Goal: Task Accomplishment & Management: Use online tool/utility

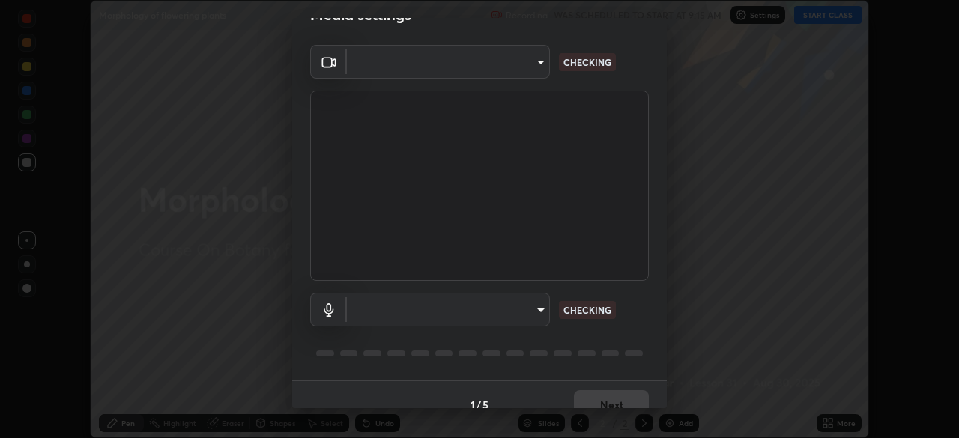
scroll to position [53, 0]
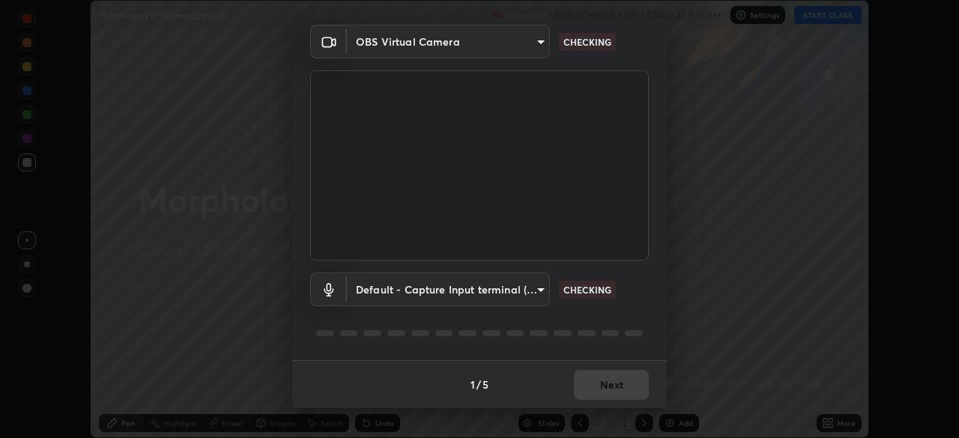
type input "846d0ba8f5080ab81b5b071cdfefeec17a04dc93fe71064fe08a1f5c66129023"
type input "default"
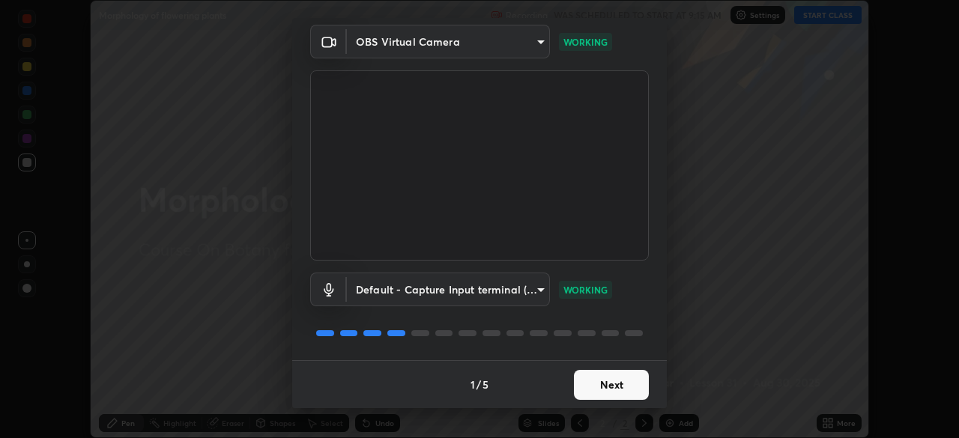
click at [587, 389] on button "Next" at bounding box center [611, 385] width 75 height 30
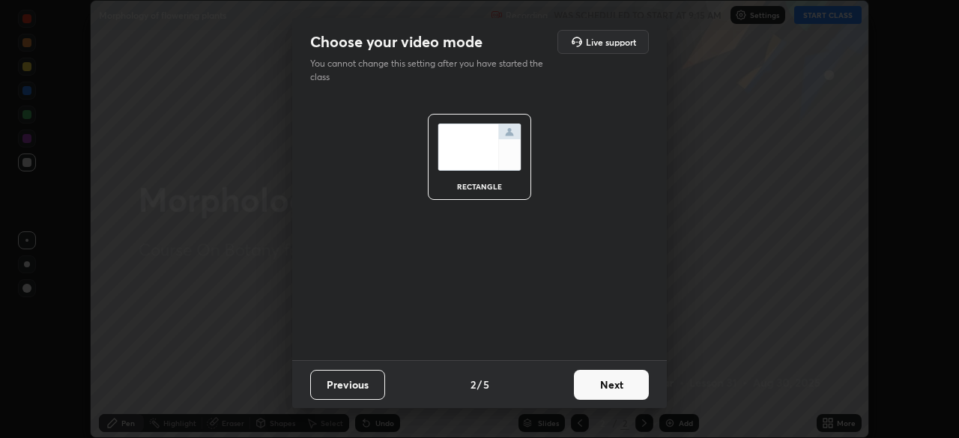
scroll to position [0, 0]
click at [592, 389] on button "Next" at bounding box center [611, 385] width 75 height 30
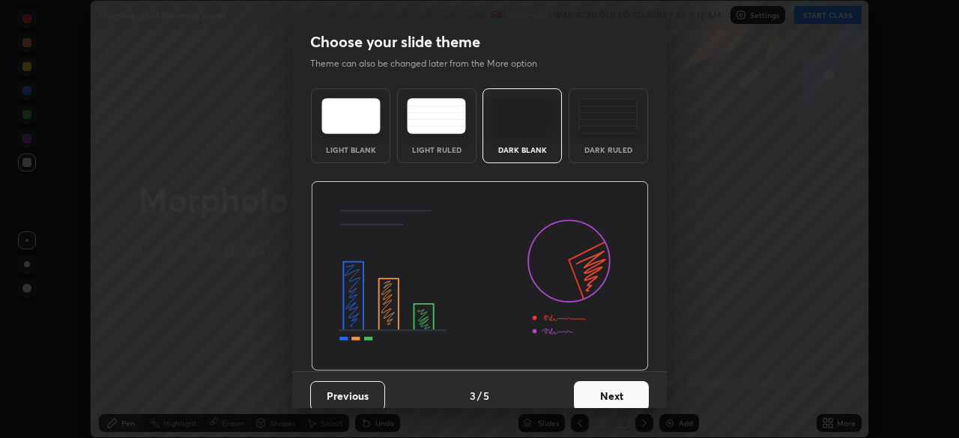
click at [593, 387] on button "Next" at bounding box center [611, 396] width 75 height 30
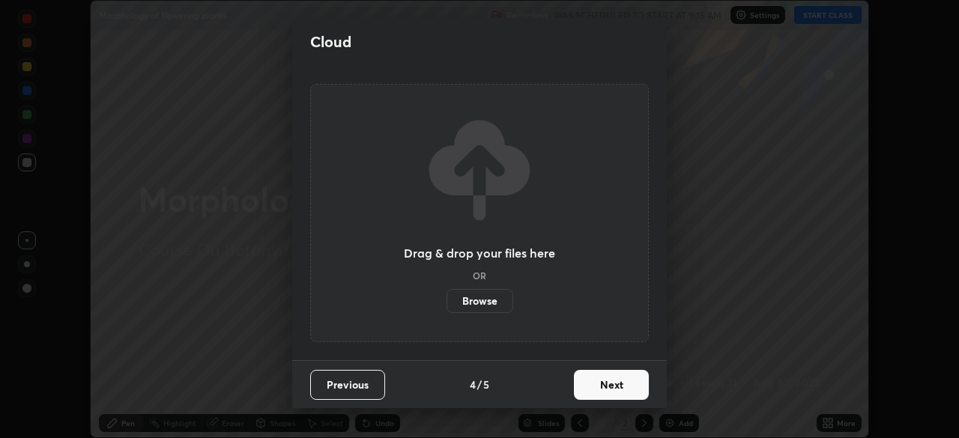
click at [599, 389] on button "Next" at bounding box center [611, 385] width 75 height 30
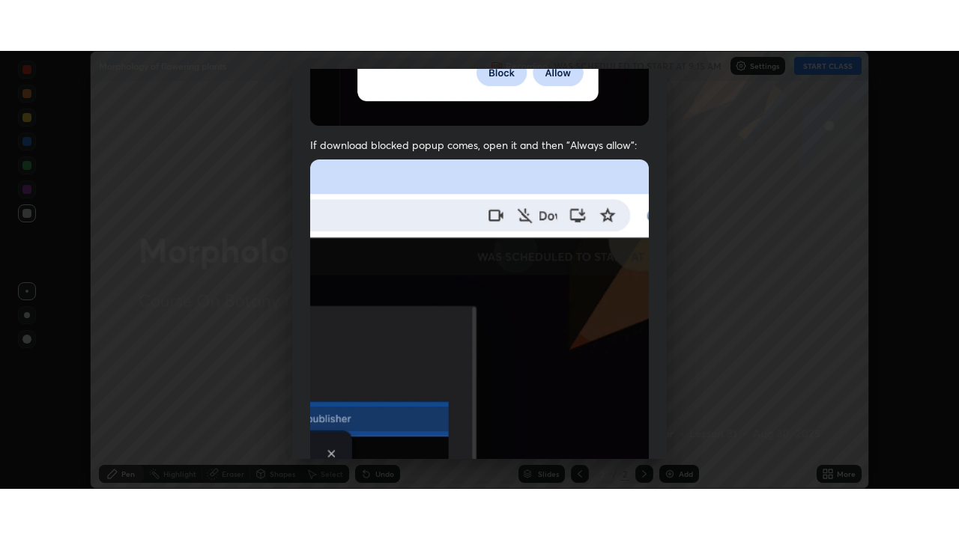
scroll to position [359, 0]
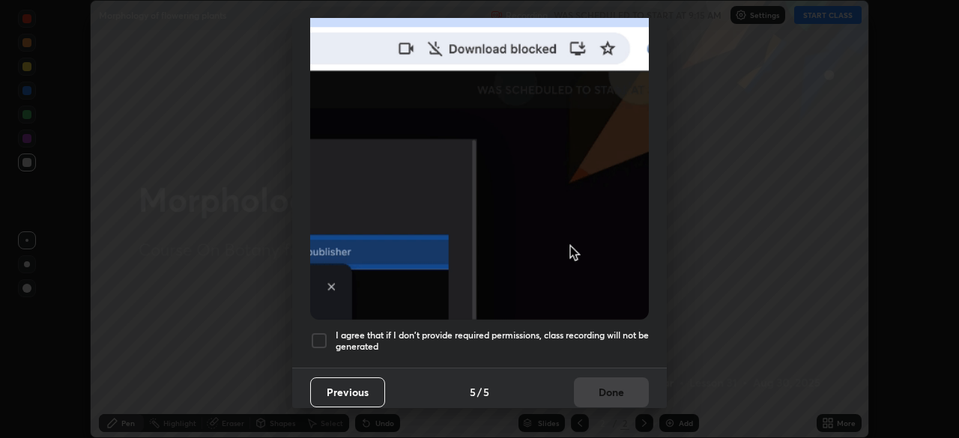
click at [316, 333] on div at bounding box center [319, 341] width 18 height 18
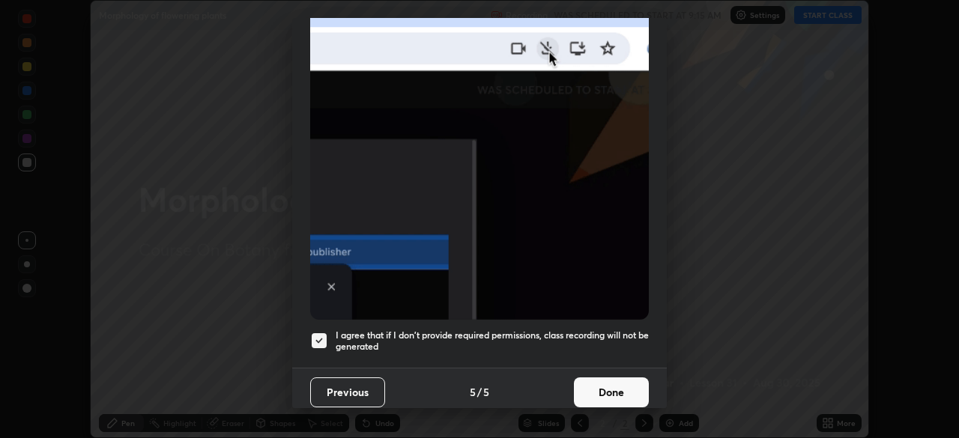
click at [597, 383] on button "Done" at bounding box center [611, 392] width 75 height 30
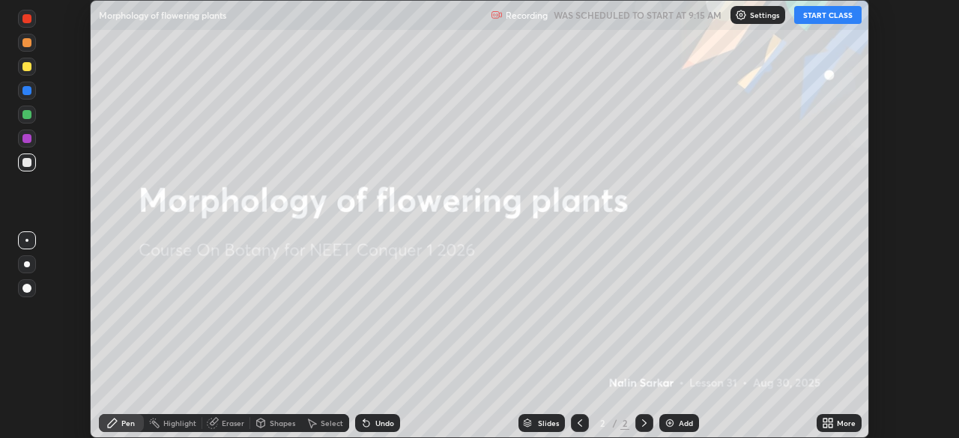
click at [821, 17] on button "START CLASS" at bounding box center [827, 15] width 67 height 18
click at [834, 424] on div "More" at bounding box center [838, 423] width 45 height 18
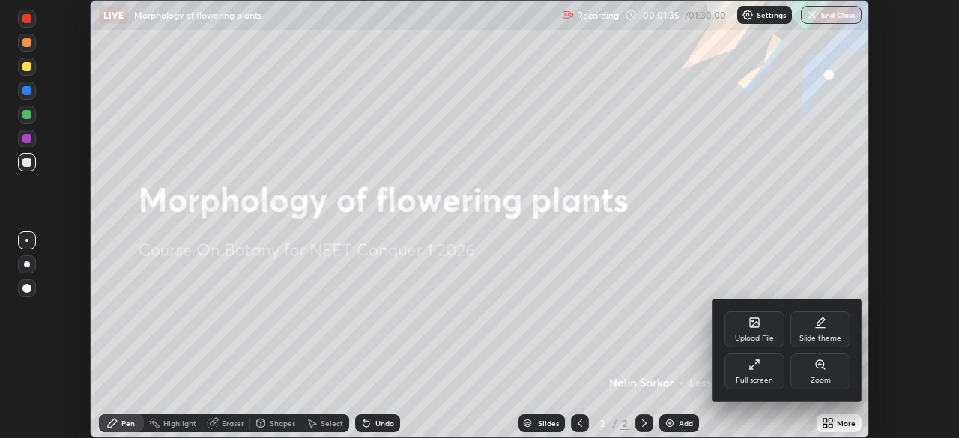
click at [744, 339] on div "Upload File" at bounding box center [754, 338] width 39 height 7
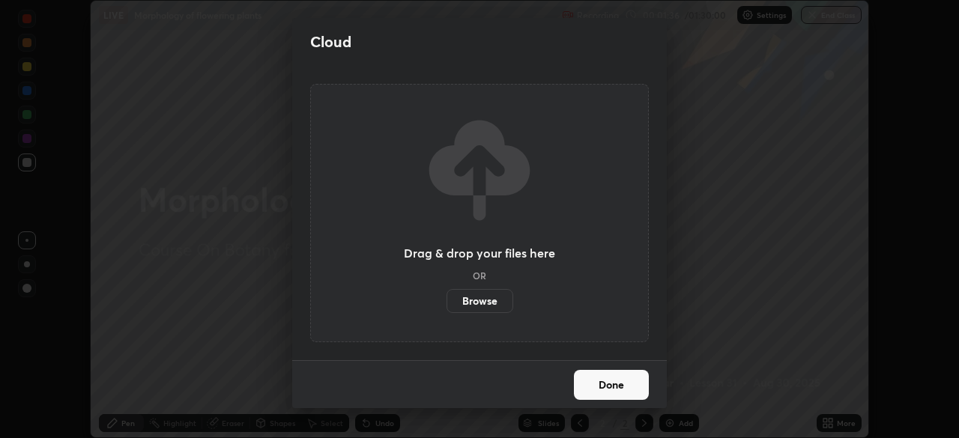
click at [482, 305] on label "Browse" at bounding box center [479, 301] width 67 height 24
click at [446, 305] on input "Browse" at bounding box center [446, 301] width 0 height 24
click at [476, 303] on label "Browse" at bounding box center [479, 301] width 67 height 24
click at [446, 303] on input "Browse" at bounding box center [446, 301] width 0 height 24
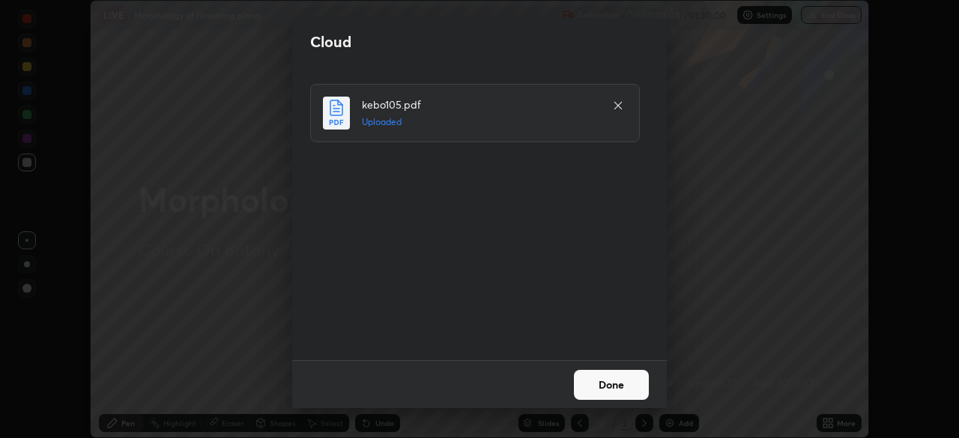
click at [588, 383] on button "Done" at bounding box center [611, 385] width 75 height 30
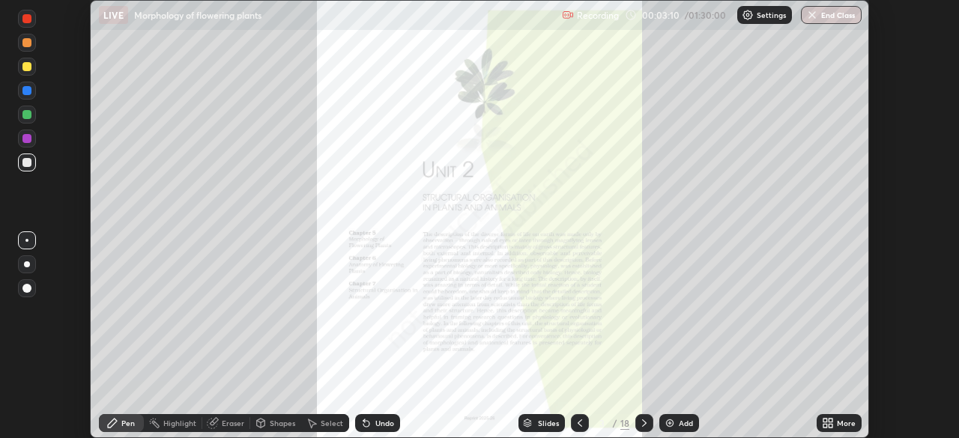
click at [577, 425] on icon at bounding box center [580, 423] width 12 height 12
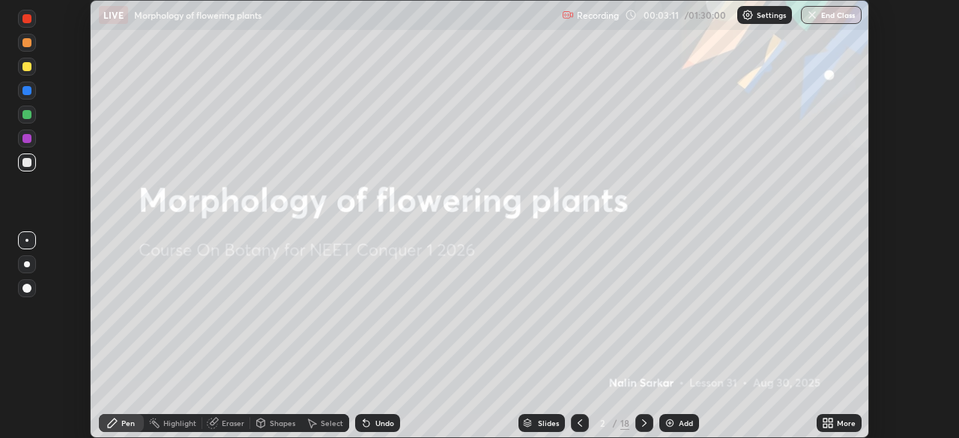
click at [670, 420] on img at bounding box center [670, 423] width 12 height 12
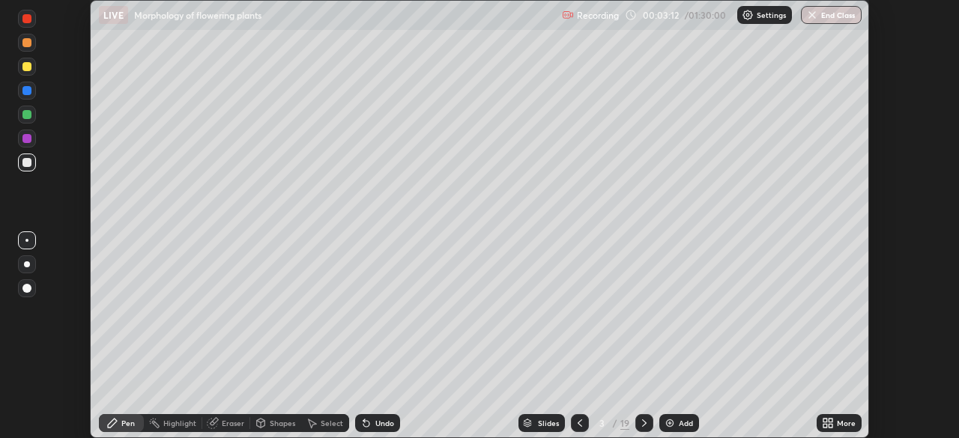
click at [828, 423] on icon at bounding box center [828, 423] width 12 height 12
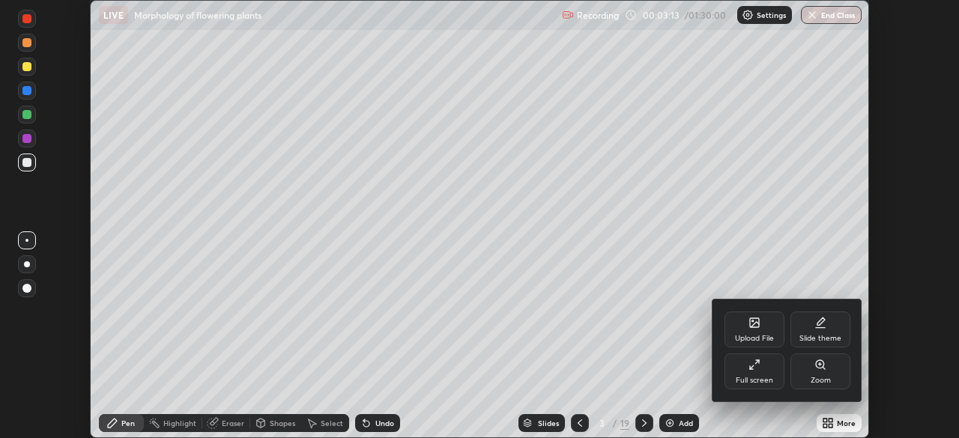
click at [763, 369] on div "Full screen" at bounding box center [754, 372] width 60 height 36
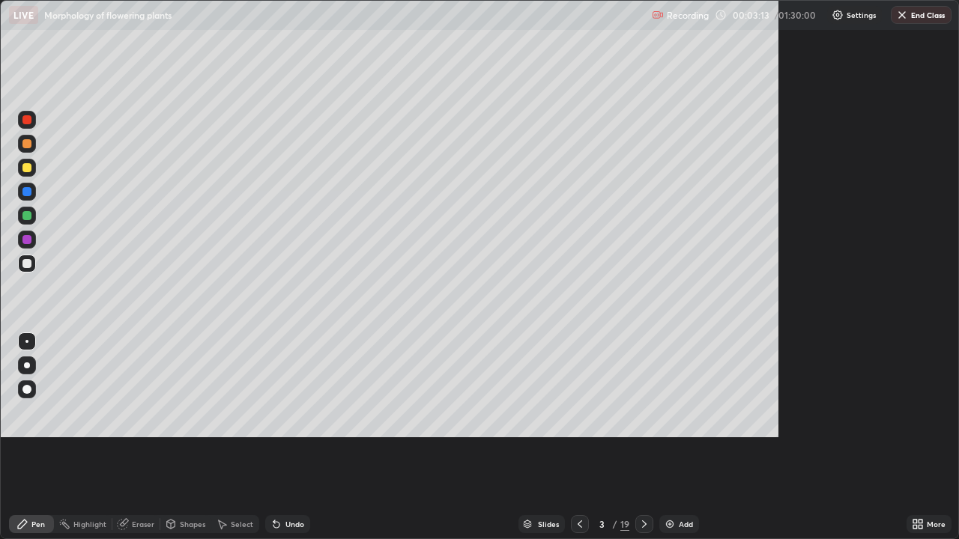
scroll to position [539, 959]
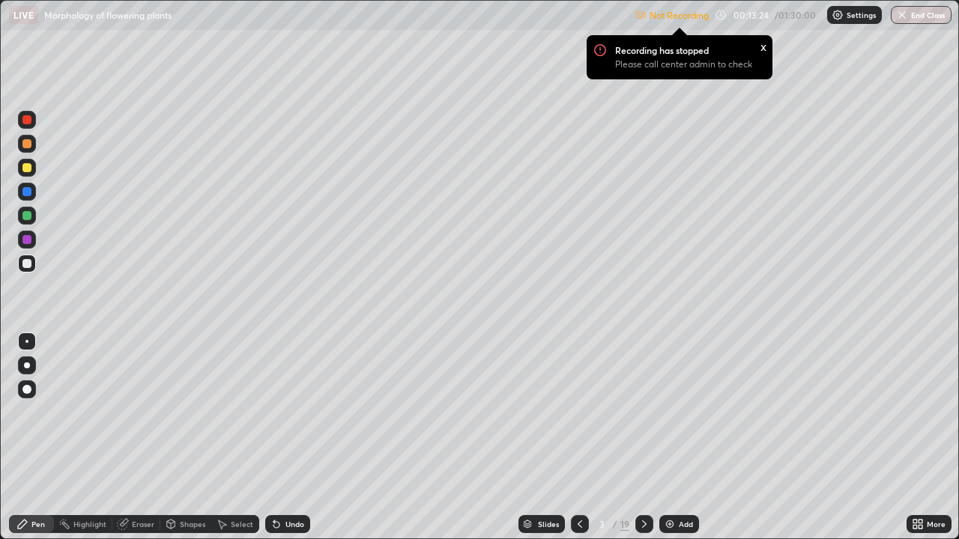
click at [838, 14] on img at bounding box center [837, 15] width 12 height 12
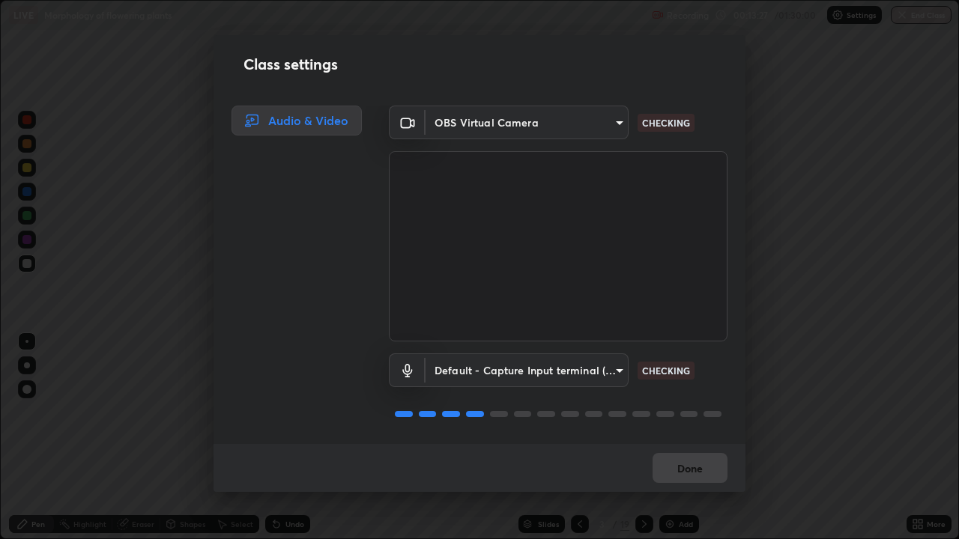
scroll to position [1, 0]
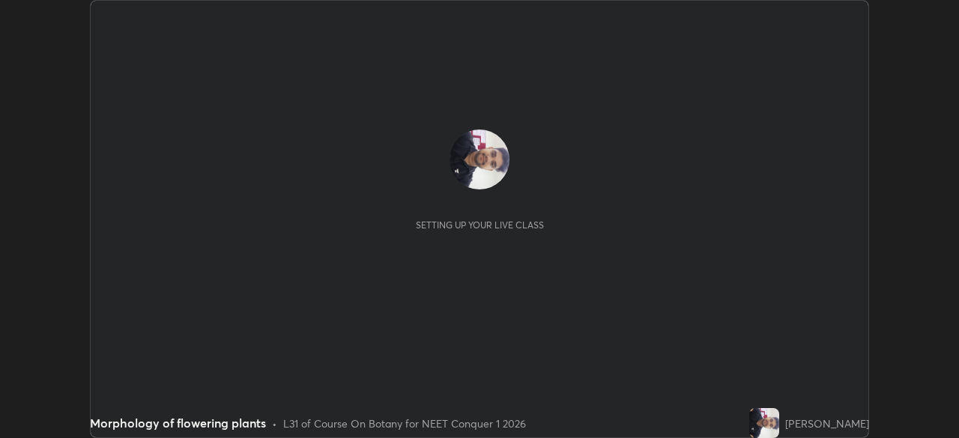
scroll to position [438, 959]
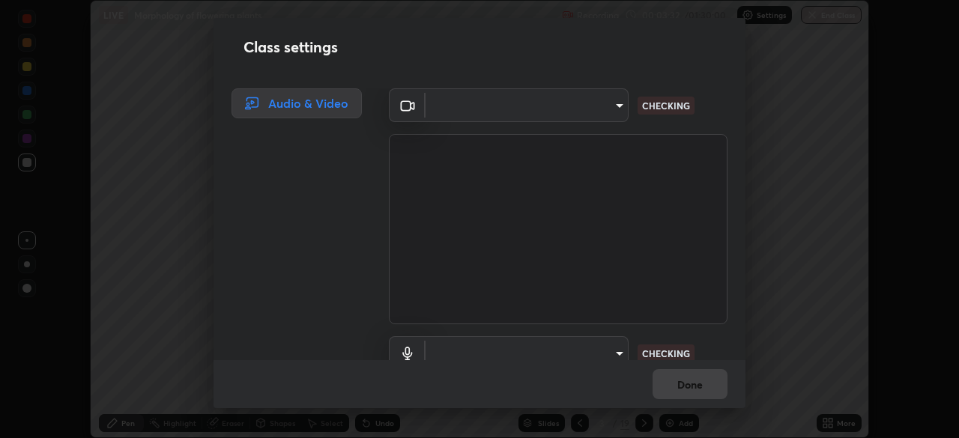
type input "846d0ba8f5080ab81b5b071cdfefeec17a04dc93fe71064fe08a1f5c66129023"
type input "default"
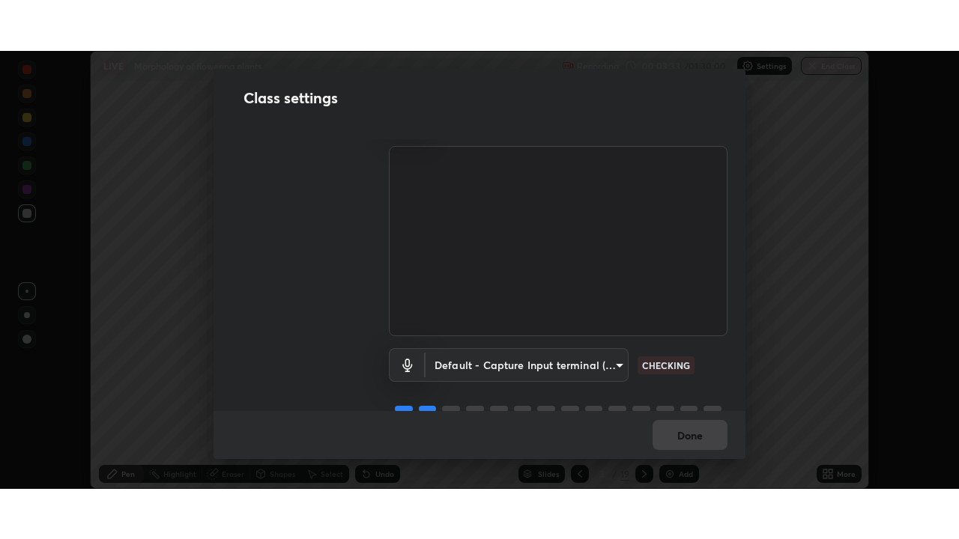
scroll to position [68, 0]
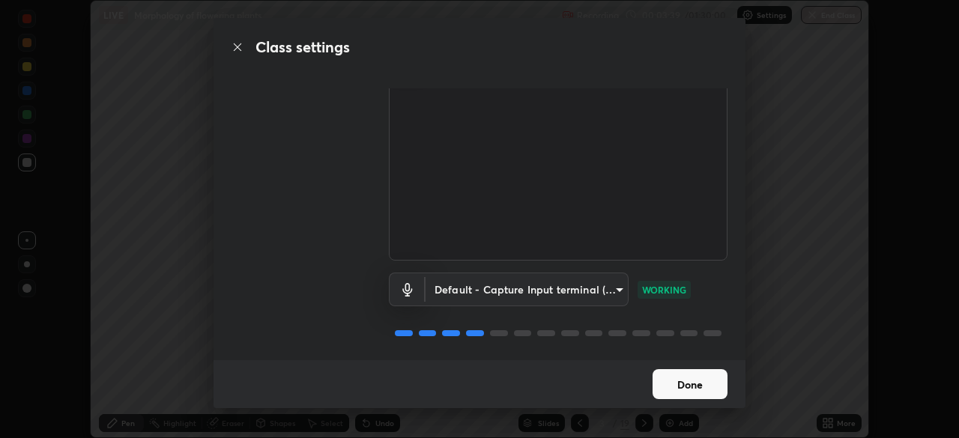
click at [691, 384] on button "Done" at bounding box center [689, 384] width 75 height 30
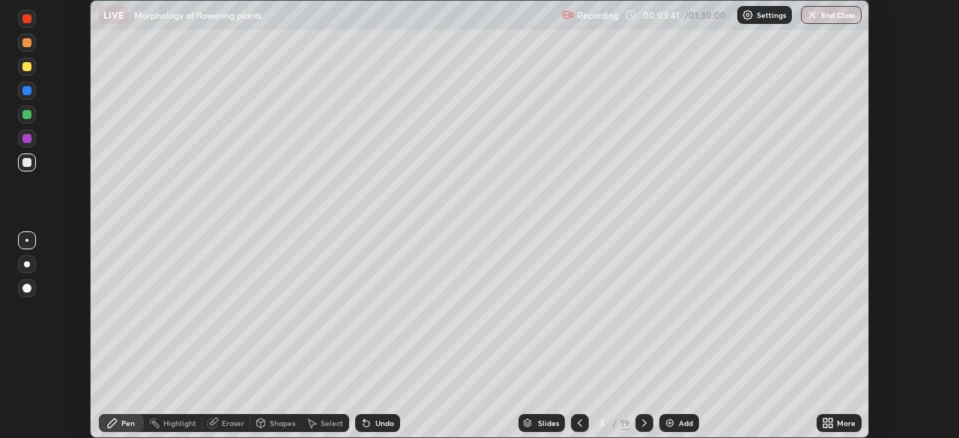
click at [642, 425] on icon at bounding box center [644, 422] width 4 height 7
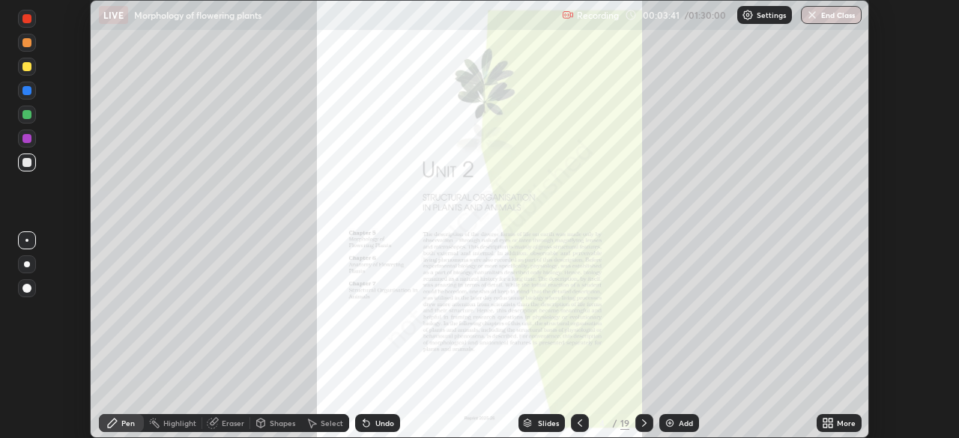
click at [640, 423] on icon at bounding box center [644, 423] width 12 height 12
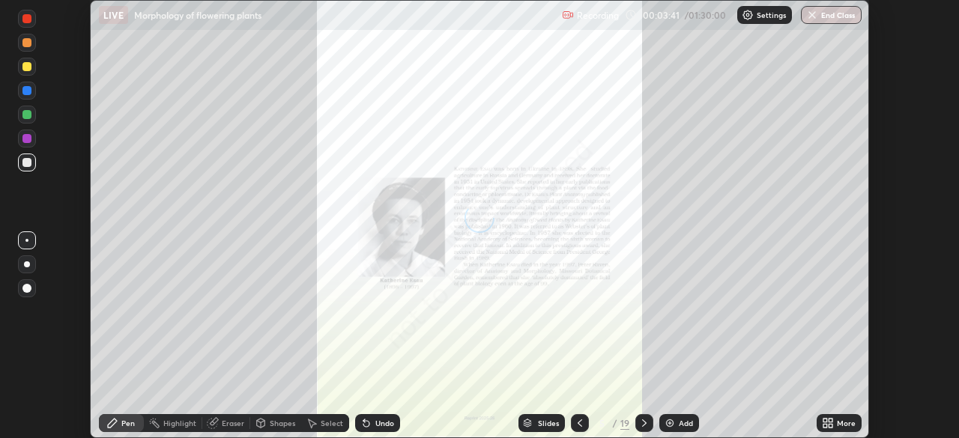
click at [640, 422] on icon at bounding box center [644, 423] width 12 height 12
click at [643, 423] on icon at bounding box center [644, 423] width 12 height 12
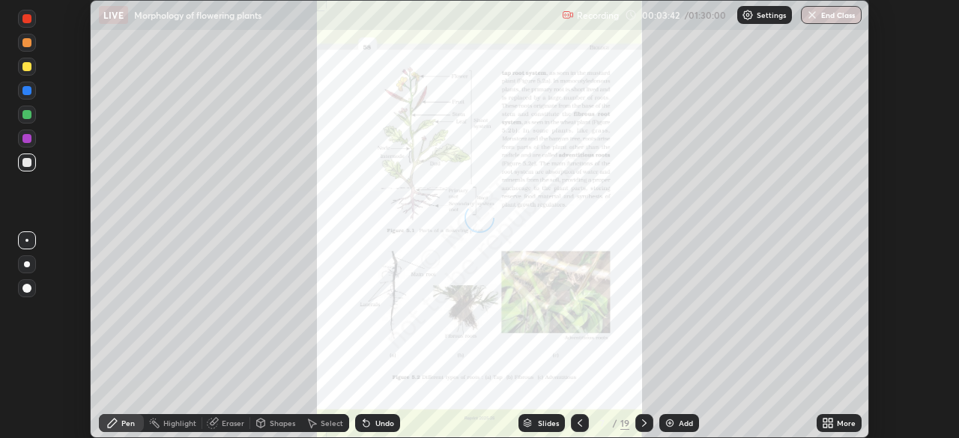
click at [643, 423] on icon at bounding box center [644, 423] width 12 height 12
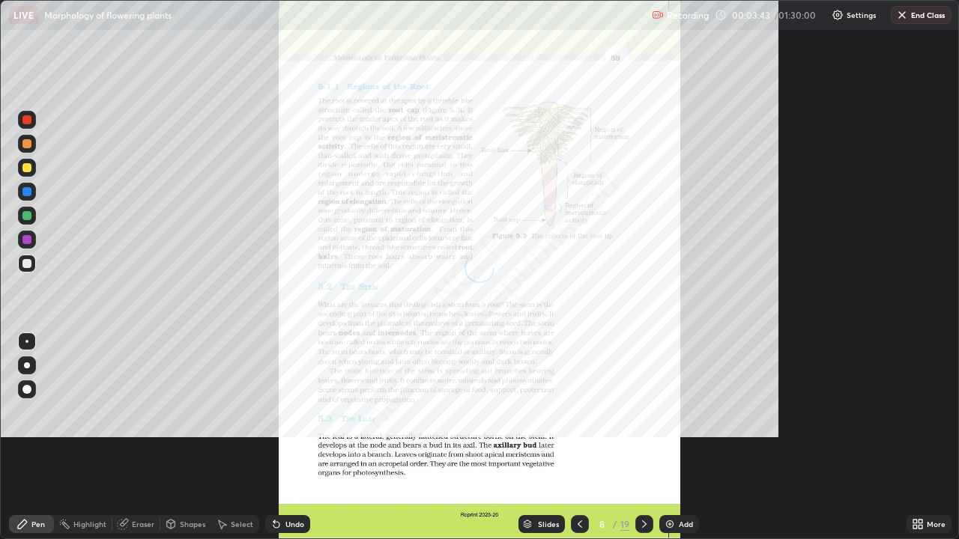
scroll to position [539, 959]
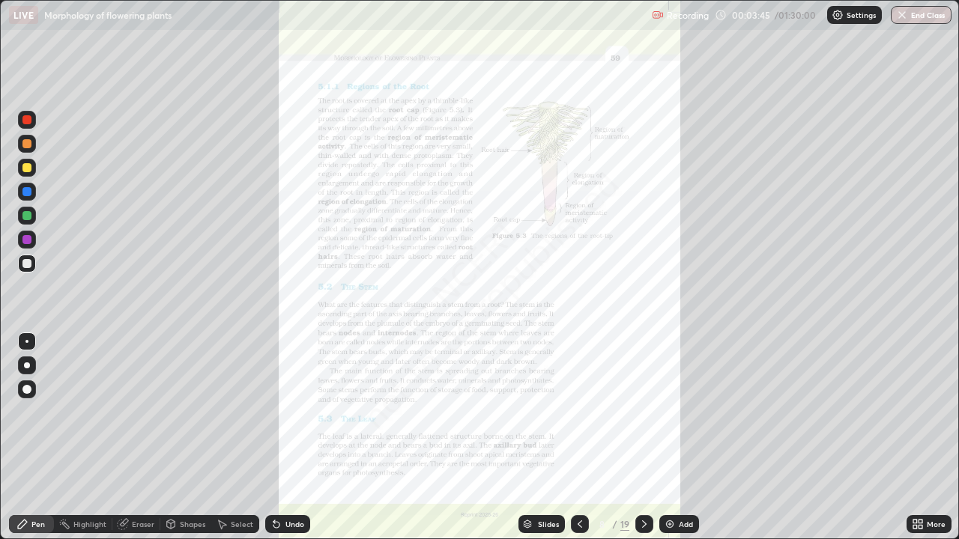
click at [643, 437] on icon at bounding box center [644, 524] width 12 height 12
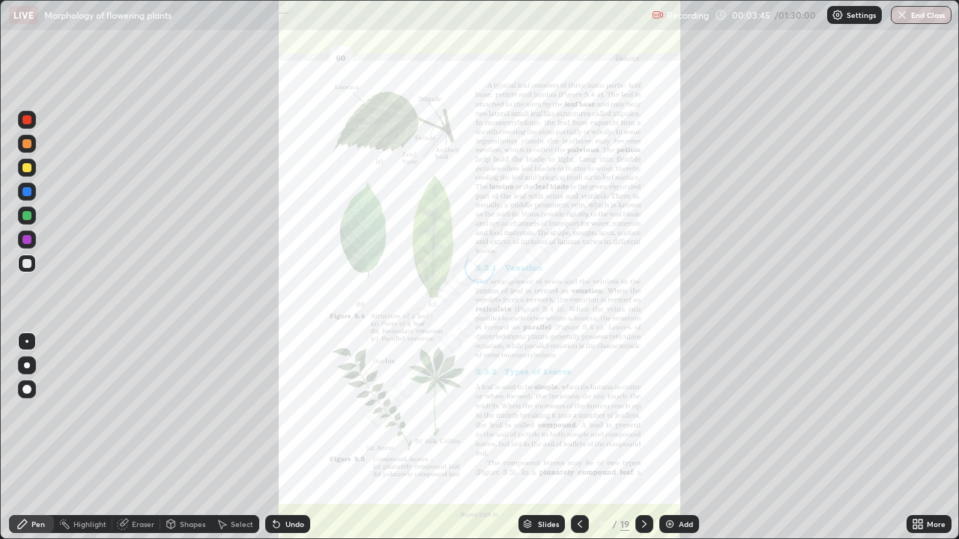
click at [643, 437] on icon at bounding box center [644, 524] width 12 height 12
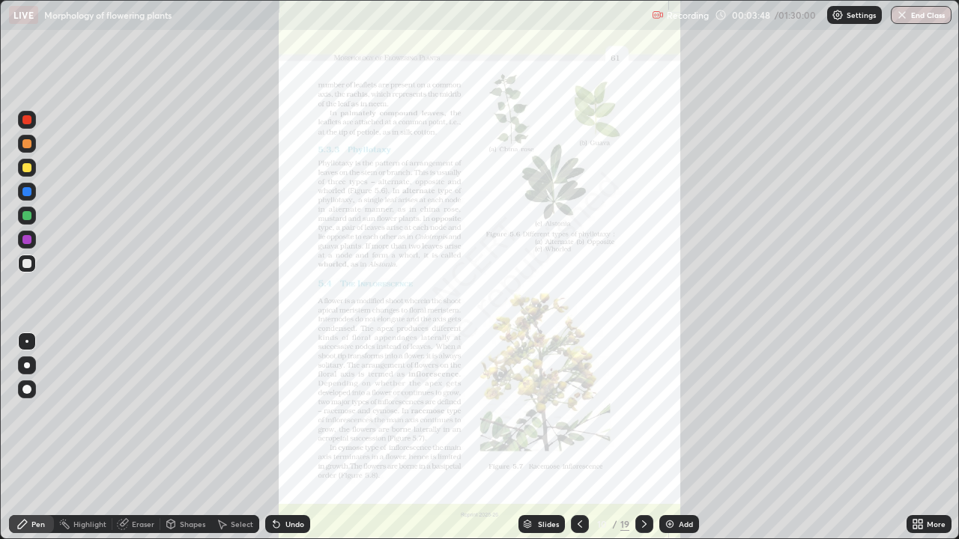
click at [578, 437] on icon at bounding box center [580, 524] width 12 height 12
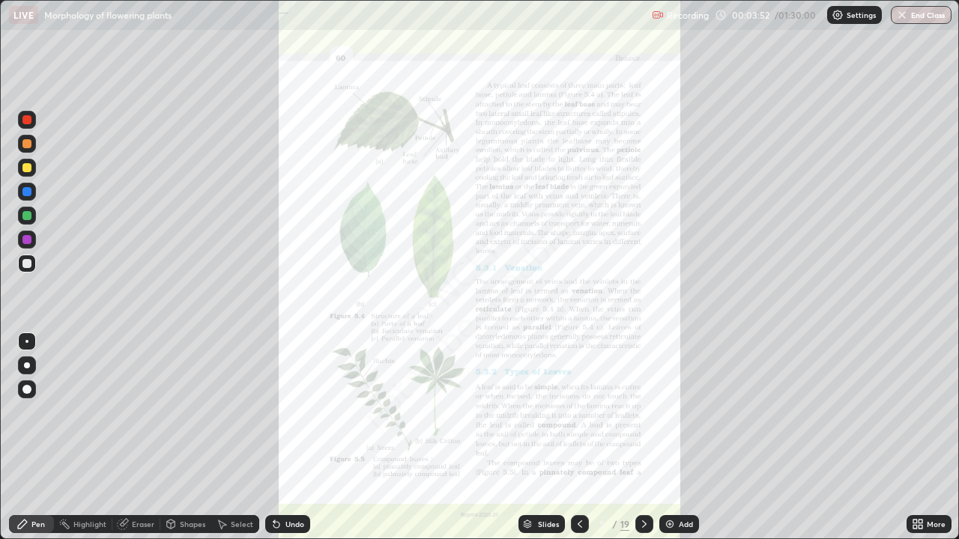
click at [578, 437] on icon at bounding box center [579, 524] width 4 height 7
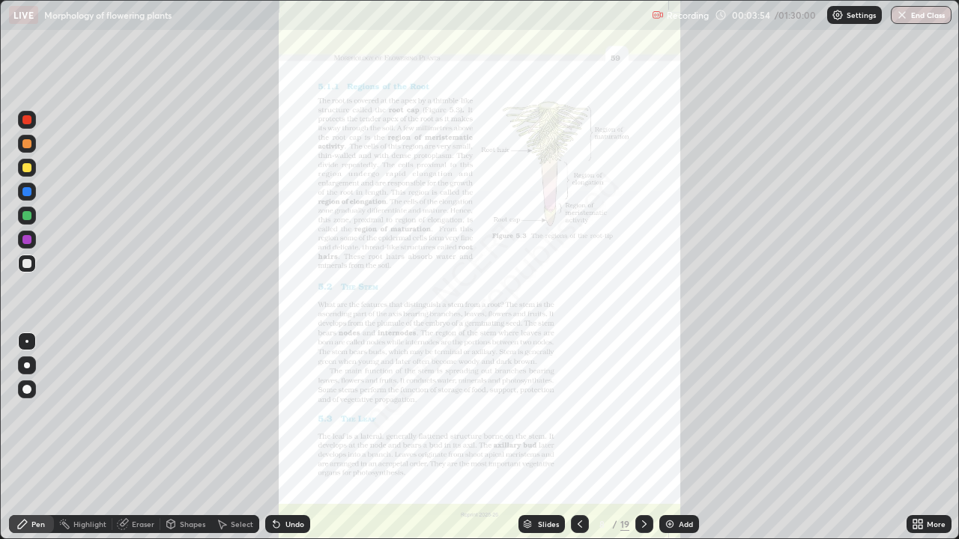
click at [920, 437] on icon at bounding box center [920, 522] width 4 height 4
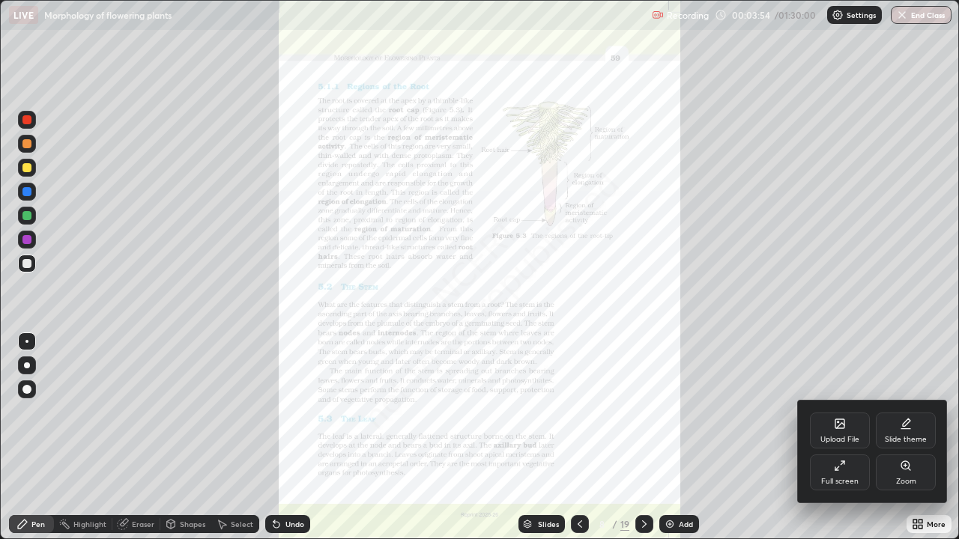
click at [905, 437] on icon at bounding box center [905, 465] width 8 height 8
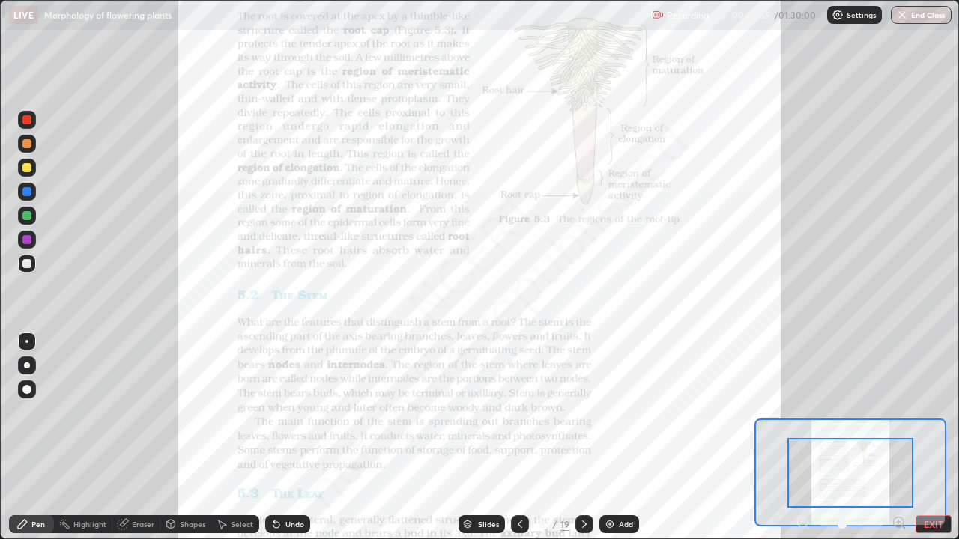
click at [903, 437] on icon at bounding box center [903, 527] width 3 height 3
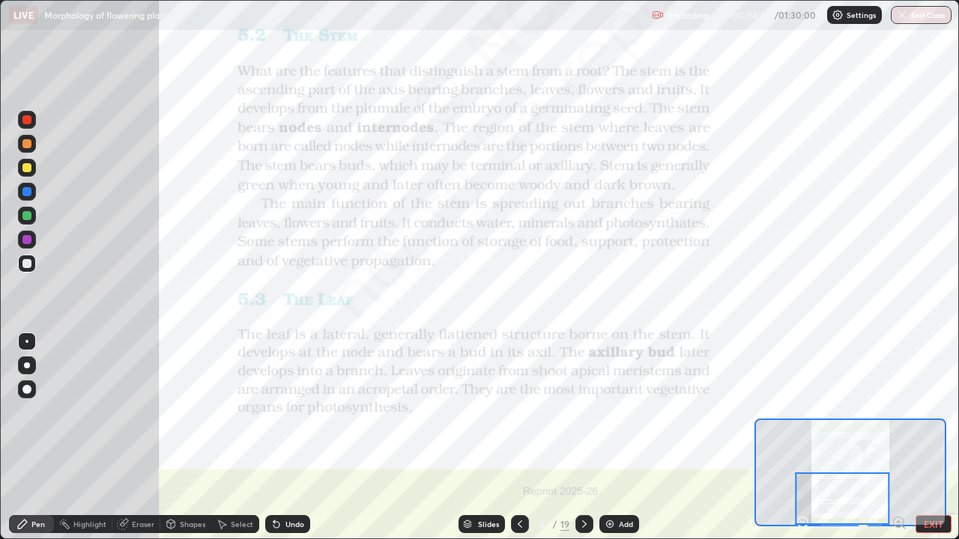
click at [583, 437] on icon at bounding box center [584, 524] width 12 height 12
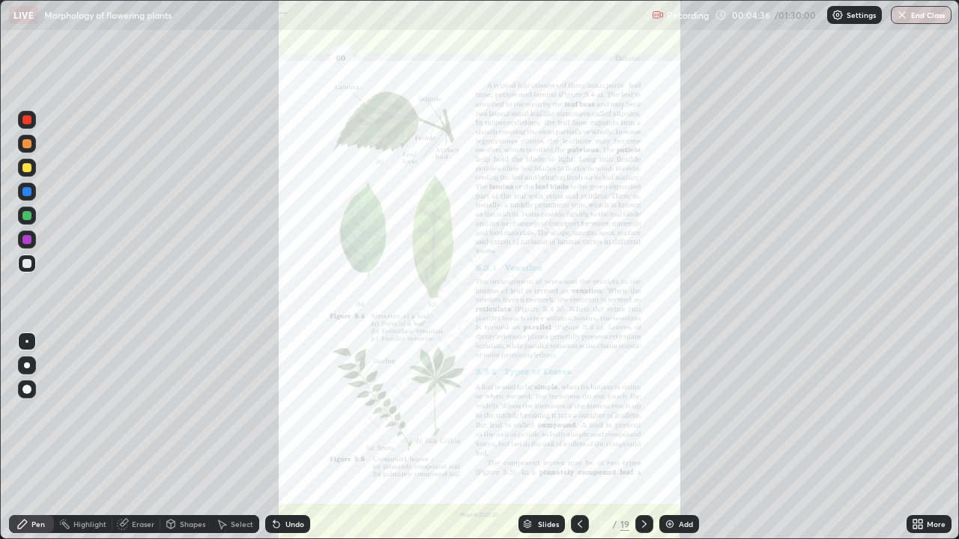
click at [932, 437] on div "More" at bounding box center [928, 524] width 45 height 18
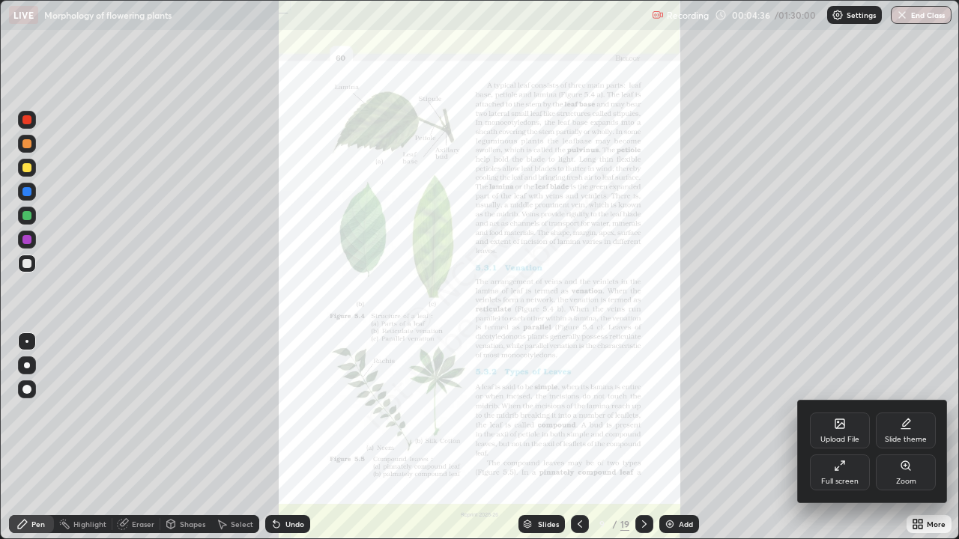
click at [918, 437] on div "Zoom" at bounding box center [906, 473] width 60 height 36
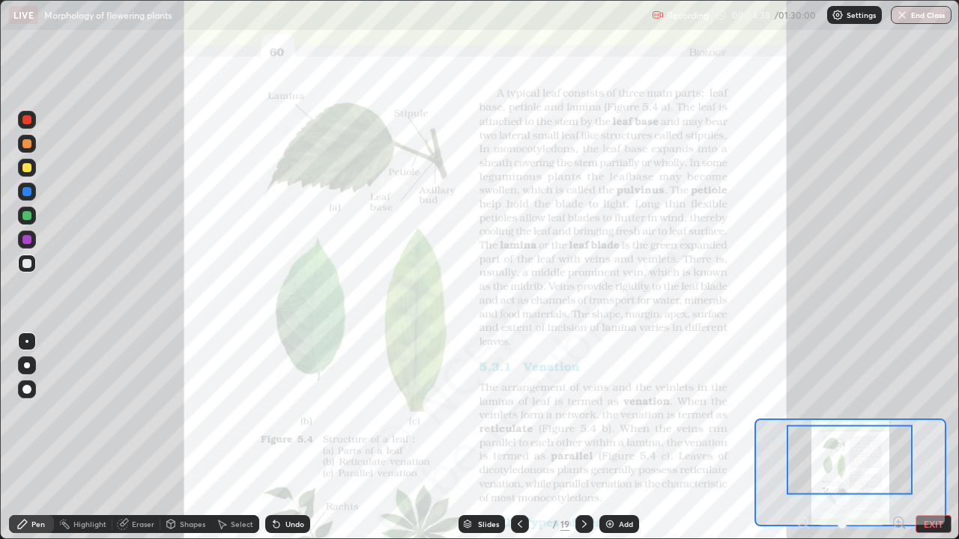
click at [898, 437] on icon at bounding box center [899, 522] width 4 height 0
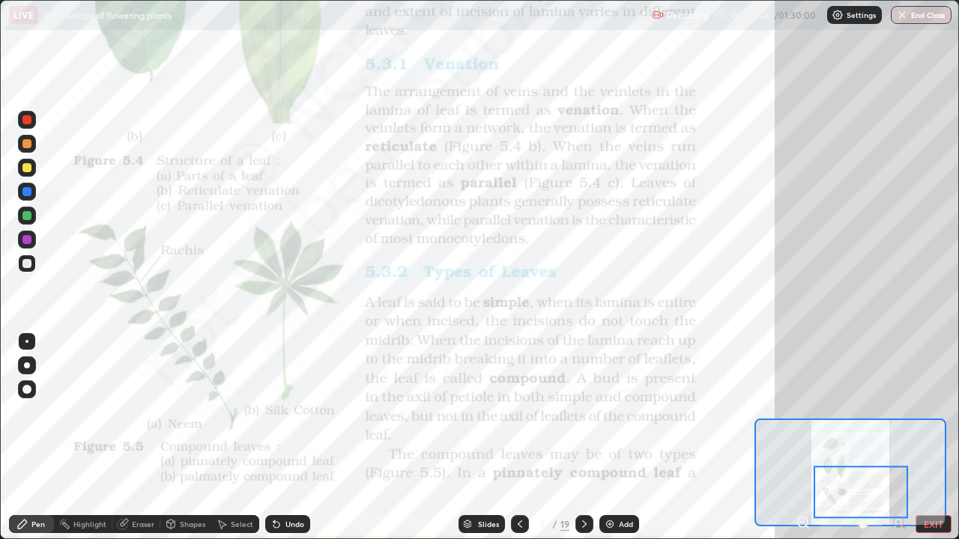
click at [869, 437] on div at bounding box center [860, 493] width 94 height 52
click at [581, 437] on icon at bounding box center [584, 524] width 12 height 12
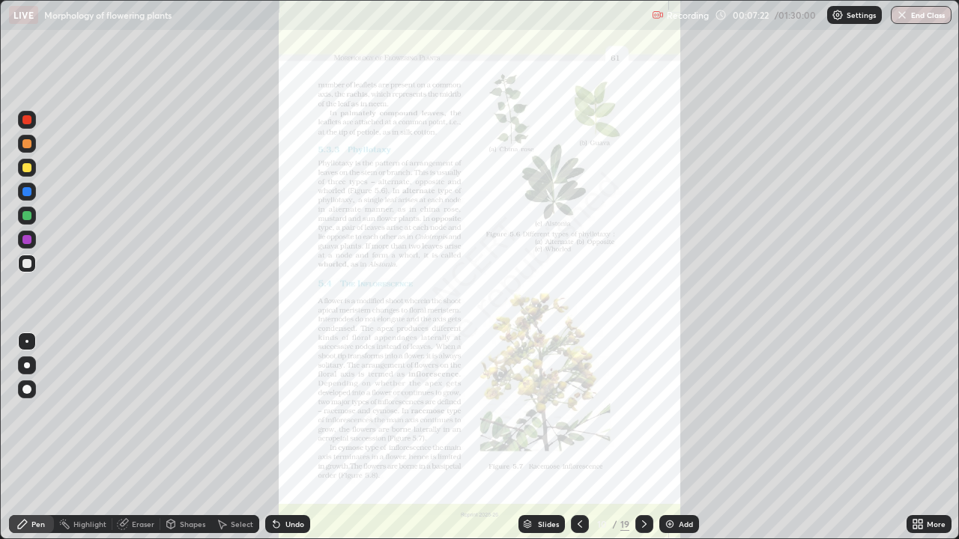
click at [931, 437] on div "More" at bounding box center [935, 524] width 19 height 7
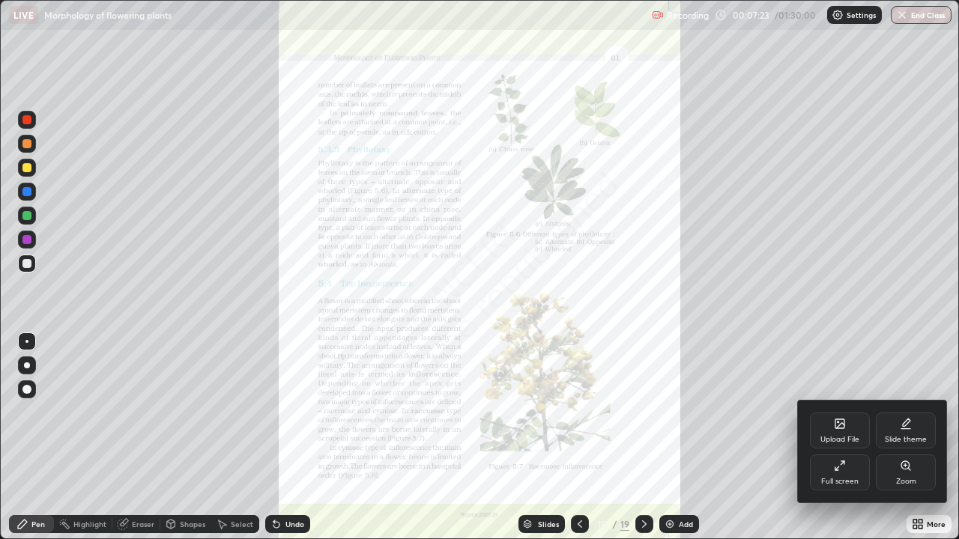
click at [915, 437] on div "Zoom" at bounding box center [906, 473] width 60 height 36
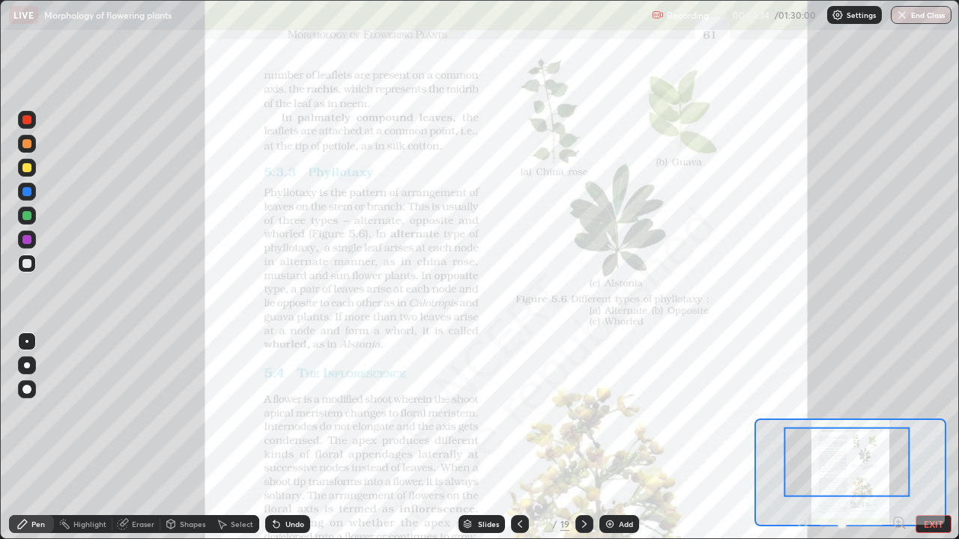
click at [898, 437] on icon at bounding box center [898, 523] width 0 height 4
